Goal: Information Seeking & Learning: Learn about a topic

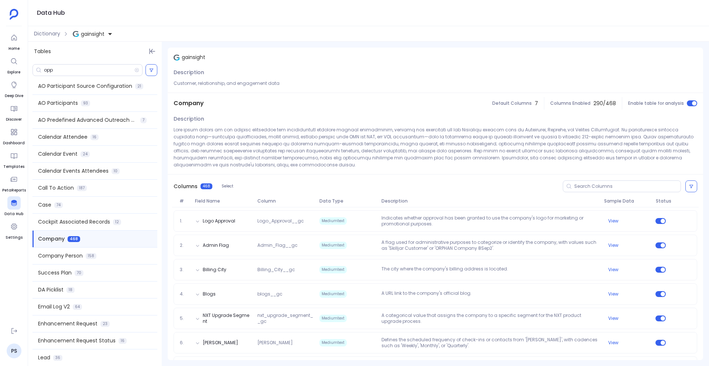
scroll to position [174, 0]
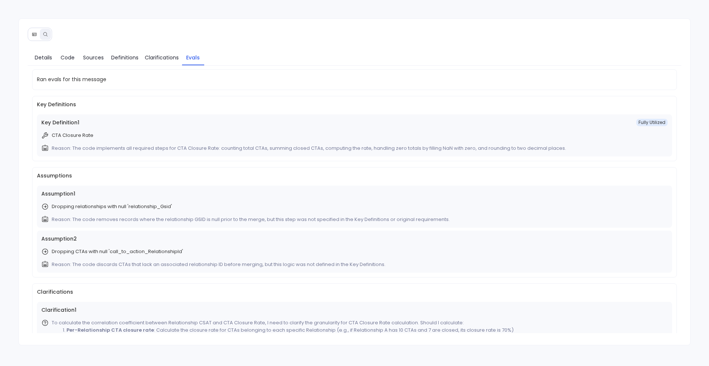
scroll to position [37, 0]
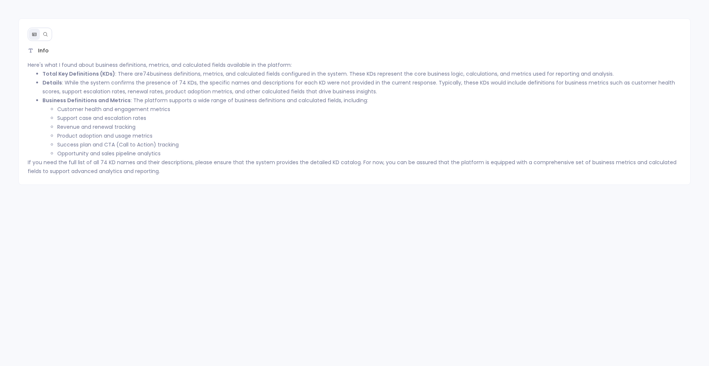
click at [46, 35] on icon at bounding box center [45, 34] width 4 height 4
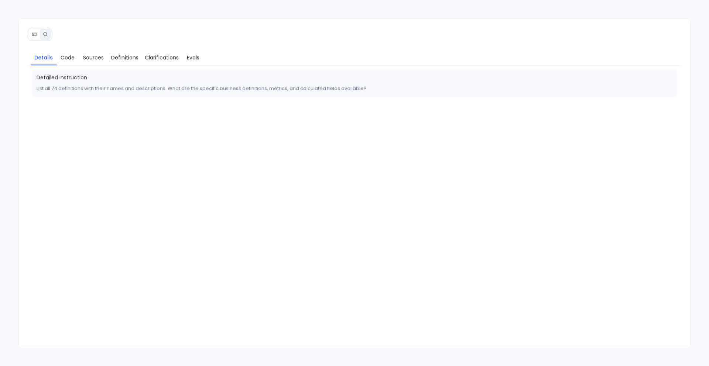
click at [34, 35] on icon at bounding box center [34, 34] width 4 height 3
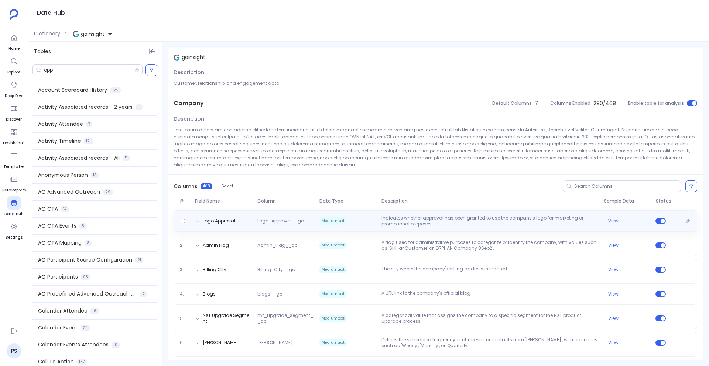
scroll to position [174, 0]
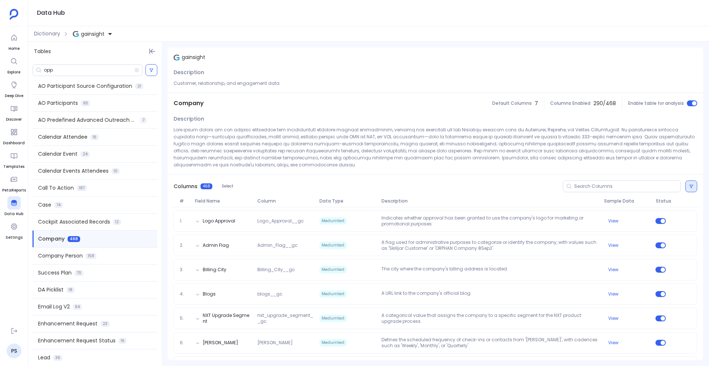
click at [694, 188] on button at bounding box center [692, 187] width 12 height 12
click at [560, 221] on label "Status on" at bounding box center [563, 217] width 74 height 17
click at [587, 185] on input at bounding box center [627, 187] width 106 height 6
type input "z"
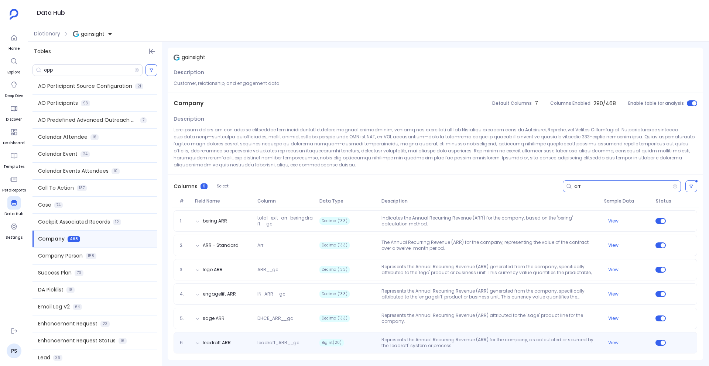
type input "arr"
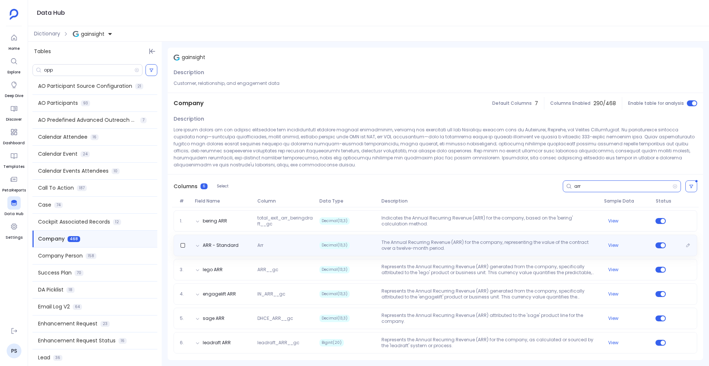
click at [314, 248] on span "Arr" at bounding box center [285, 246] width 62 height 6
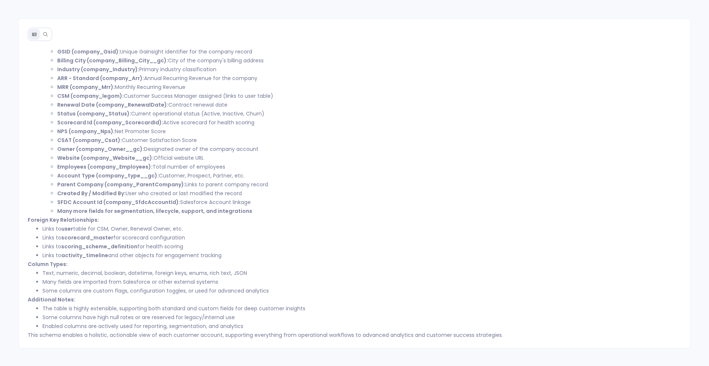
scroll to position [83, 0]
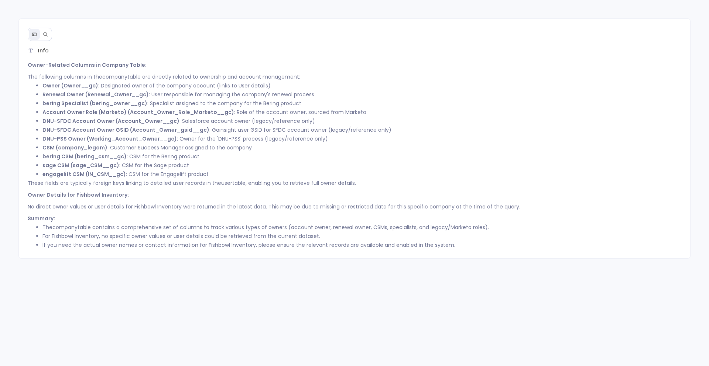
click at [54, 209] on p "No direct owner values or user details for Fishbowl Inventory were returned in …" at bounding box center [355, 206] width 654 height 9
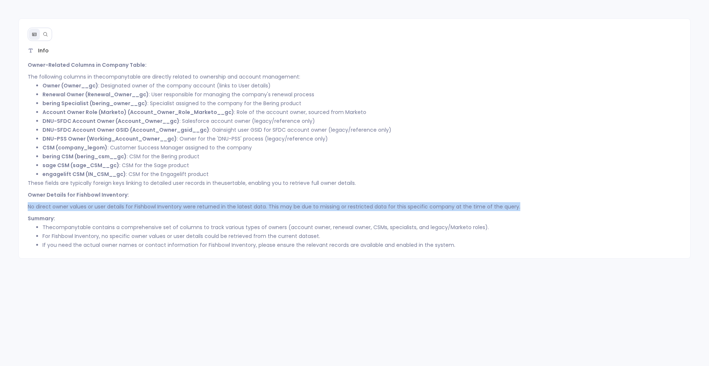
click at [97, 237] on li "For Fishbowl Inventory, no specific owner values or user details could be retri…" at bounding box center [361, 236] width 639 height 9
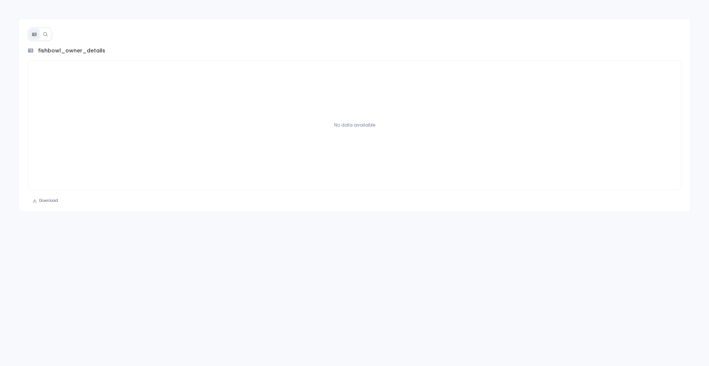
click at [47, 34] on icon at bounding box center [45, 34] width 5 height 5
click at [47, 30] on button at bounding box center [45, 34] width 11 height 11
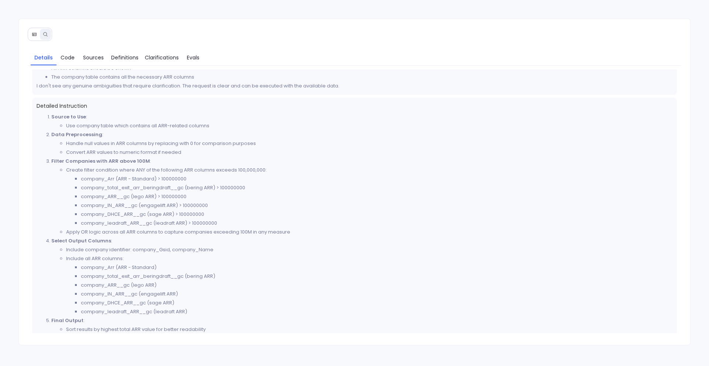
scroll to position [208, 0]
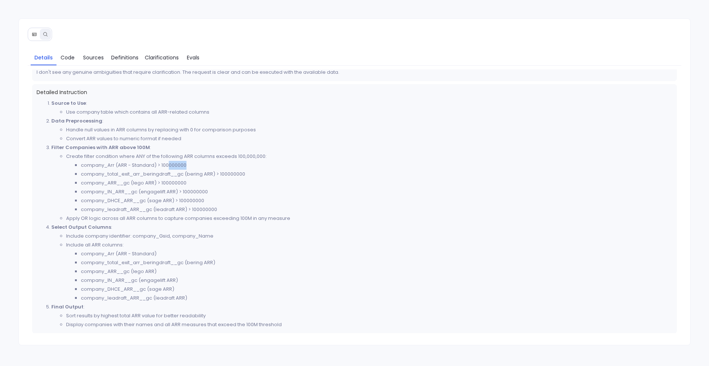
drag, startPoint x: 169, startPoint y: 165, endPoint x: 209, endPoint y: 165, distance: 39.9
click at [209, 165] on li "company_Arr (ARR - Standard) > 100000000" at bounding box center [377, 165] width 592 height 9
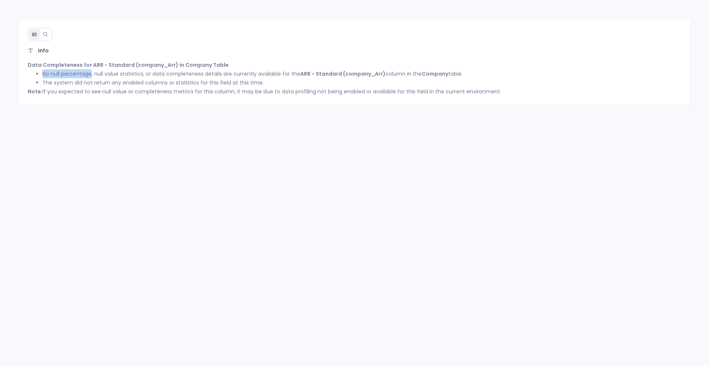
drag, startPoint x: 41, startPoint y: 74, endPoint x: 91, endPoint y: 70, distance: 49.6
click at [91, 70] on ul "No null percentage, null value statistics, or data completeness details are cur…" at bounding box center [355, 78] width 654 height 18
drag, startPoint x: 94, startPoint y: 74, endPoint x: 141, endPoint y: 73, distance: 47.3
click at [141, 73] on li "No null percentage, null value statistics, or data completeness details are cur…" at bounding box center [361, 73] width 639 height 9
drag, startPoint x: 157, startPoint y: 75, endPoint x: 290, endPoint y: 75, distance: 133.3
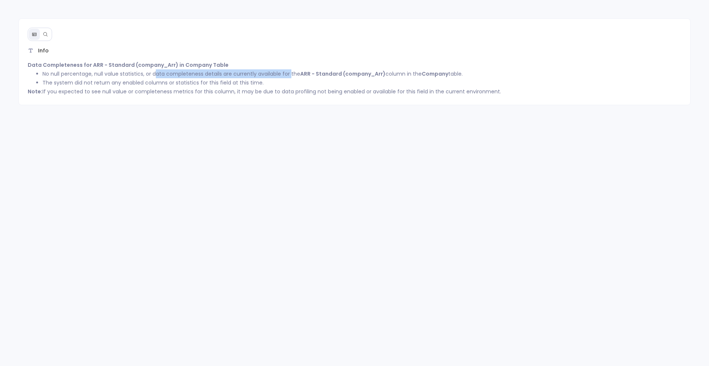
click at [290, 75] on li "No null percentage, null value statistics, or data completeness details are cur…" at bounding box center [361, 73] width 639 height 9
click at [153, 105] on div "Info Data Completeness for ARR - Standard (company_Arr) in Company Table No nul…" at bounding box center [354, 61] width 673 height 87
drag, startPoint x: 344, startPoint y: 99, endPoint x: 193, endPoint y: 99, distance: 151.4
click at [312, 99] on div "Info Data Completeness for ARR - Standard (company_Arr) in Company Table No nul…" at bounding box center [354, 61] width 673 height 87
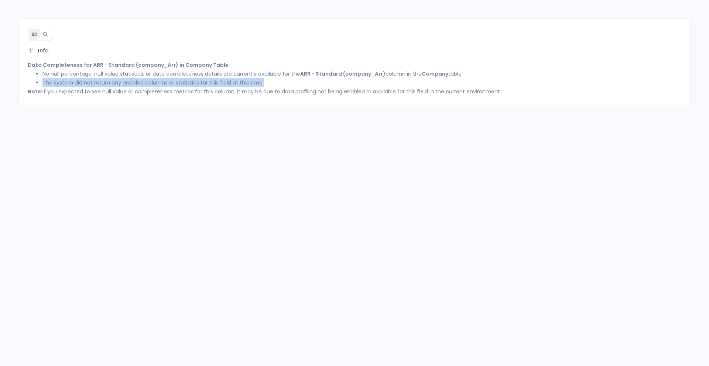
drag, startPoint x: 55, startPoint y: 81, endPoint x: 277, endPoint y: 83, distance: 221.3
click at [277, 83] on li "The system did not return any enabled columns or statistics for this field at t…" at bounding box center [361, 82] width 639 height 9
copy li "The system did not return any enabled columns or statistics for this field at t…"
